Goal: Communication & Community: Answer question/provide support

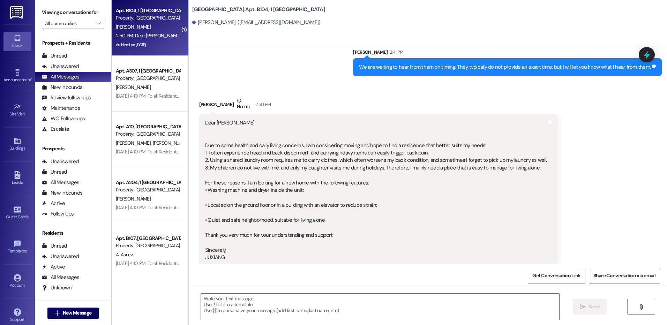
scroll to position [16554, 0]
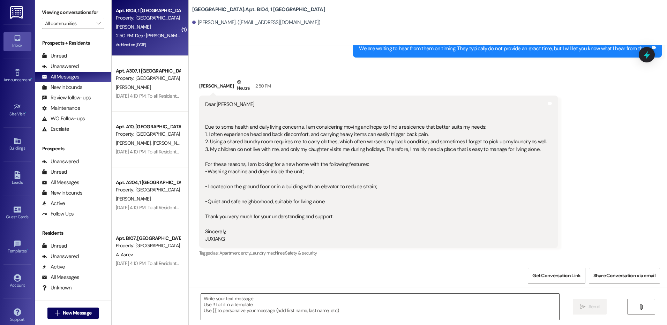
click at [230, 297] on textarea at bounding box center [380, 307] width 358 height 26
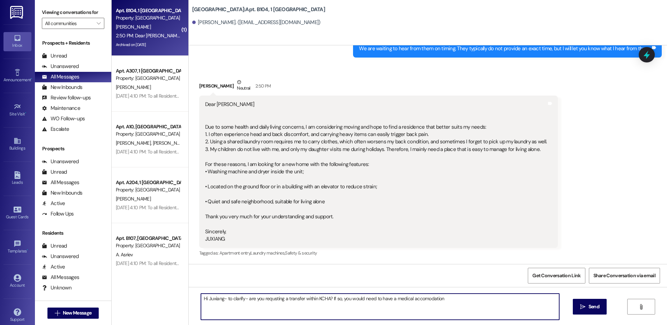
click at [397, 298] on textarea "Hi Juxiang- to clarify- are you requsting a transfer within KCHA? If so, you wo…" at bounding box center [380, 307] width 358 height 26
click at [379, 307] on textarea "Hi Juxiang- to clarify- are you requesting a transfer within KCHA? If so, you w…" at bounding box center [380, 307] width 358 height 26
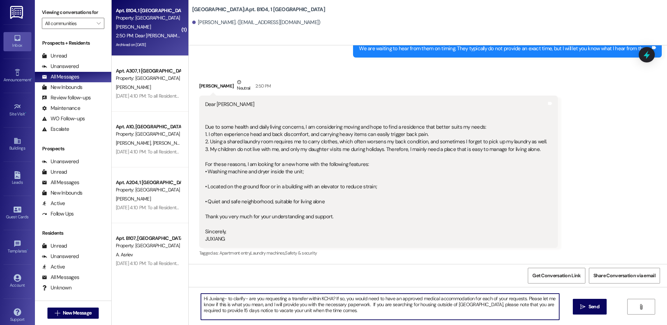
type textarea "Hi Juxiang- to clarify- are you requesting a transfer within KCHA? If so, you w…"
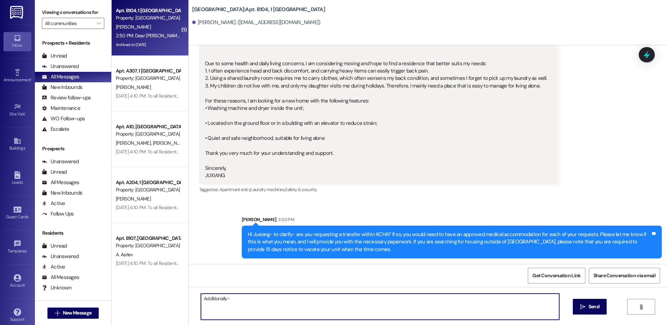
click at [254, 298] on textarea "Additionally-" at bounding box center [380, 307] width 358 height 26
click at [479, 297] on textarea "Additionally- I did hear from the plumber, He will address one other call nearb…" at bounding box center [380, 307] width 358 height 26
drag, startPoint x: 482, startPoint y: 297, endPoint x: 487, endPoint y: 299, distance: 5.5
click at [487, 299] on textarea "Additionally- I did hear from the plumber, He will address one other call nearb…" at bounding box center [380, 307] width 358 height 26
click at [489, 299] on textarea "Additionally- I did hear from the plumber, He will address one other call nearb…" at bounding box center [380, 307] width 358 height 26
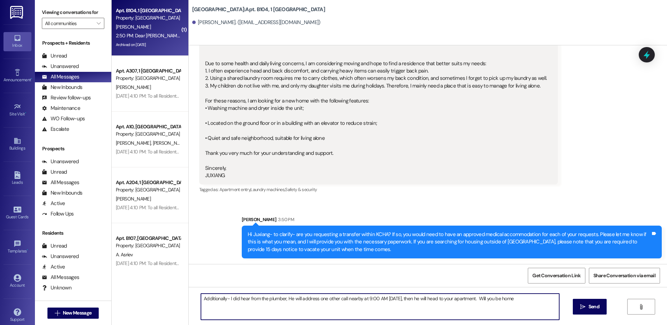
type textarea "Additionally- I did hear from the plumber, He will address one other call nearb…"
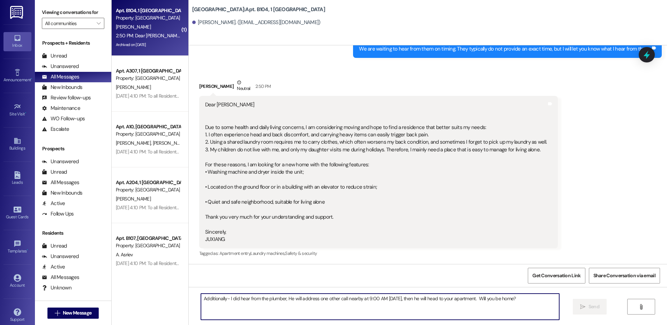
scroll to position [16666, 0]
